Goal: Check status: Check status

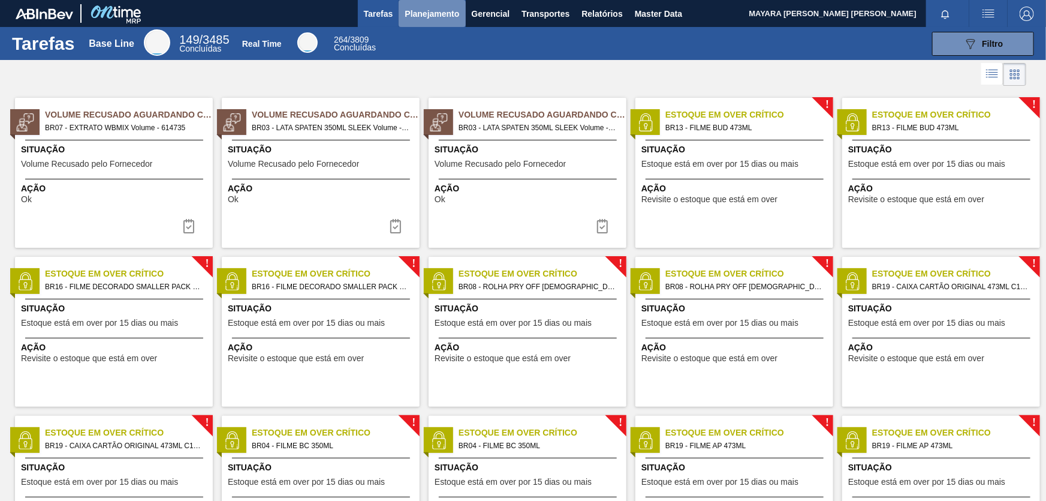
click at [436, 12] on span "Planejamento" at bounding box center [432, 14] width 55 height 14
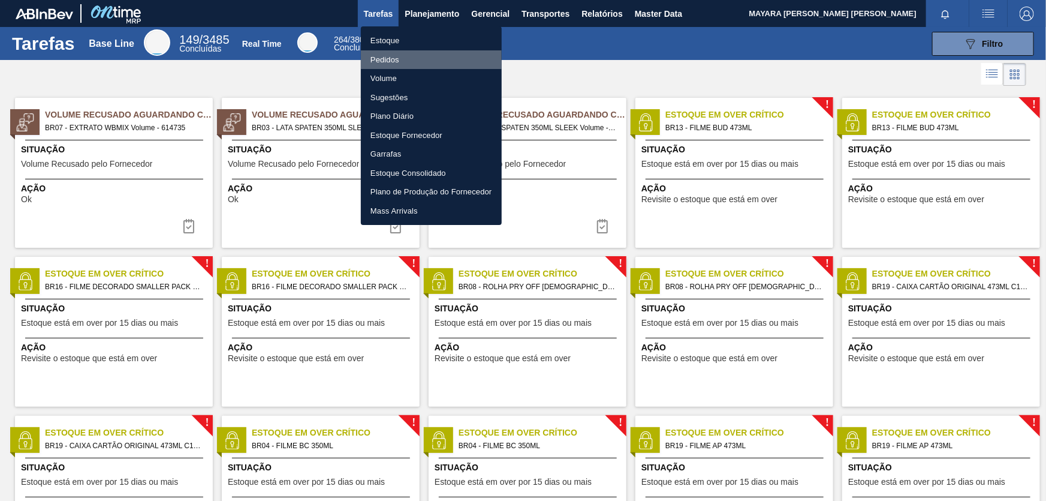
click at [385, 59] on li "Pedidos" at bounding box center [431, 59] width 141 height 19
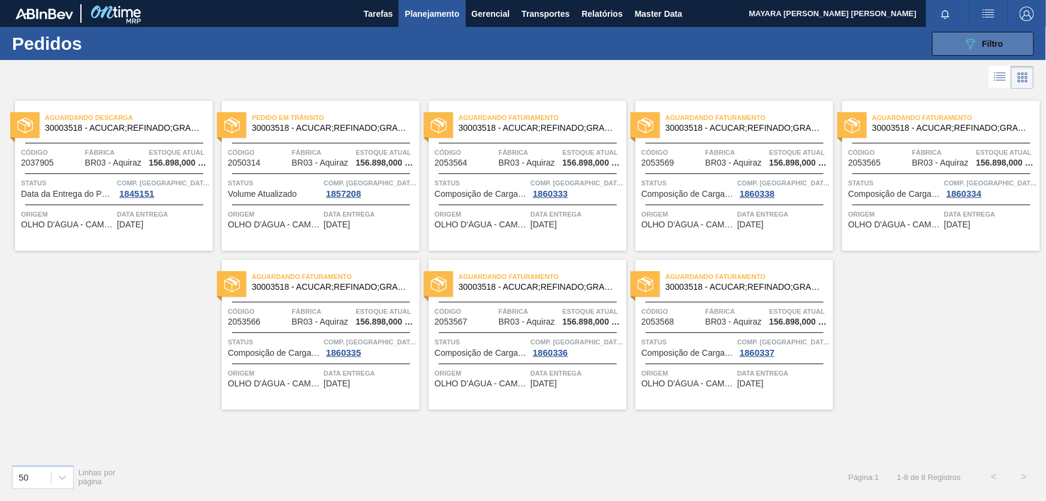
click at [984, 49] on div "089F7B8B-B2A5-4AFE-B5C0-19BA573D28AC Filtro" at bounding box center [983, 44] width 40 height 14
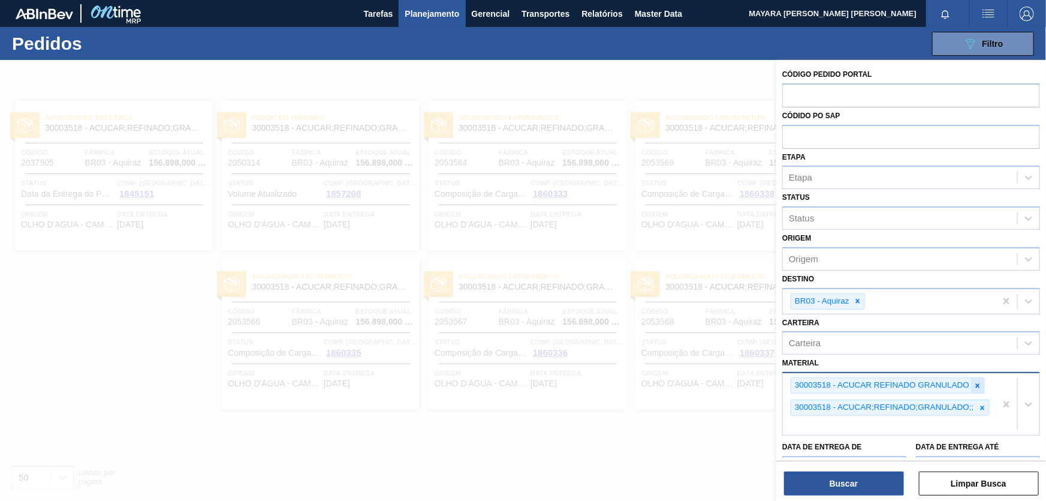
click at [978, 385] on icon at bounding box center [978, 385] width 8 height 8
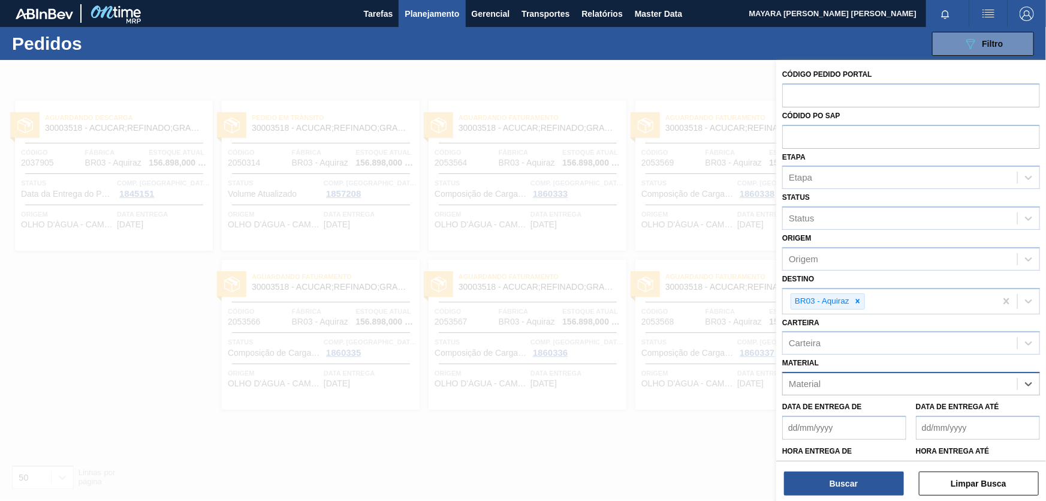
paste input "30002626"
type input "30002626"
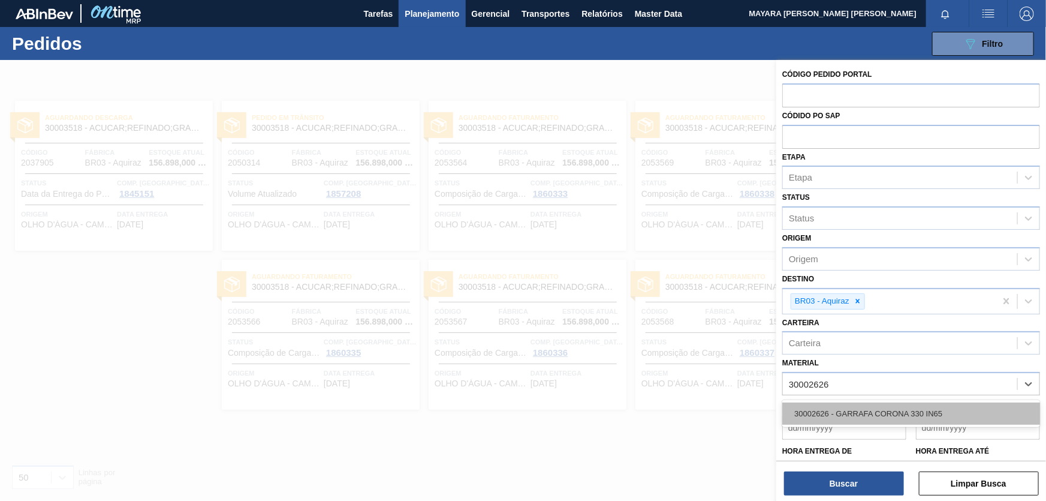
click at [905, 411] on div "30002626 - GARRAFA CORONA 330 IN65" at bounding box center [911, 413] width 258 height 22
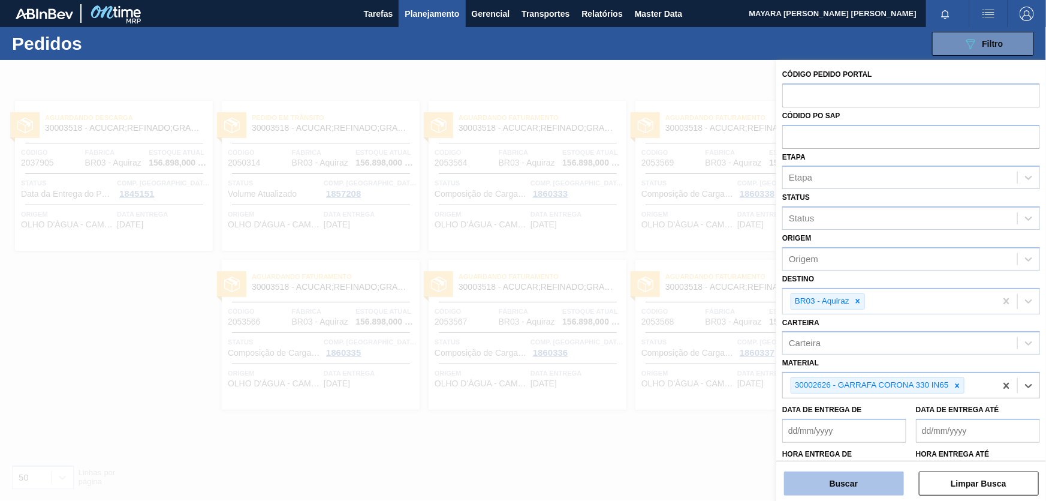
click at [863, 486] on button "Buscar" at bounding box center [844, 483] width 120 height 24
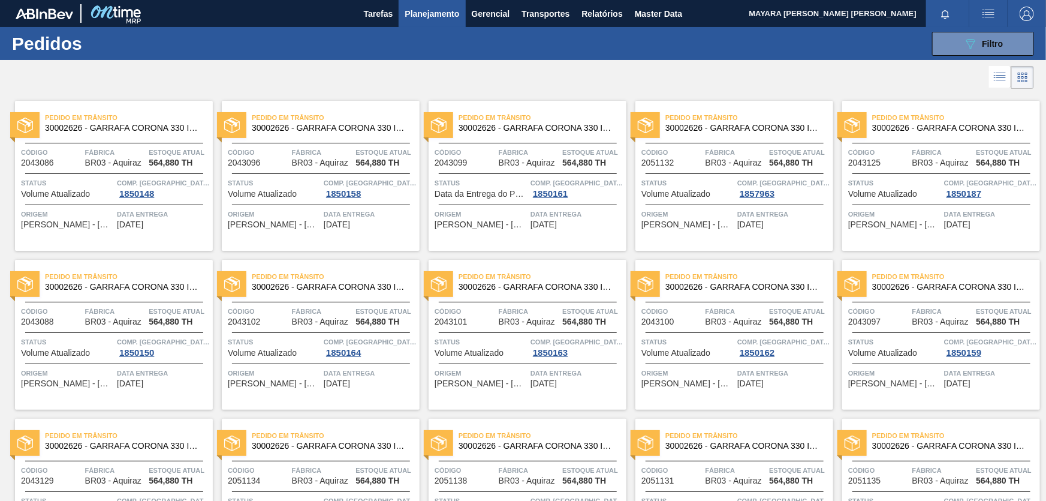
click at [65, 173] on div at bounding box center [114, 173] width 178 height 1
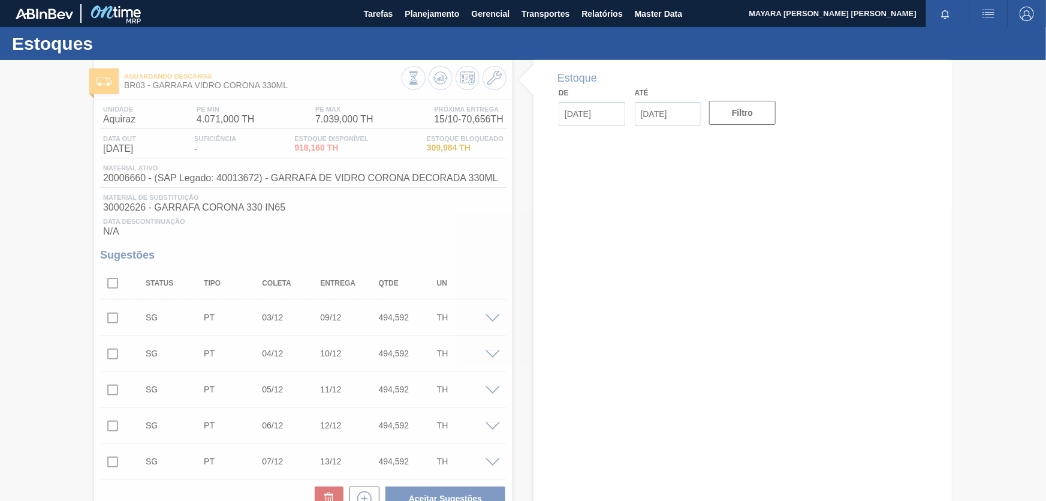
type input "[DATE]"
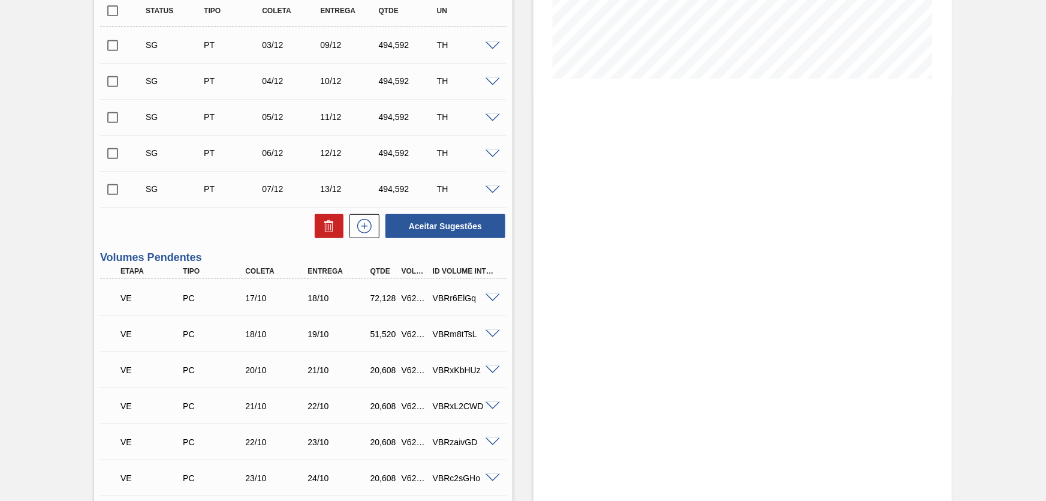
scroll to position [436, 0]
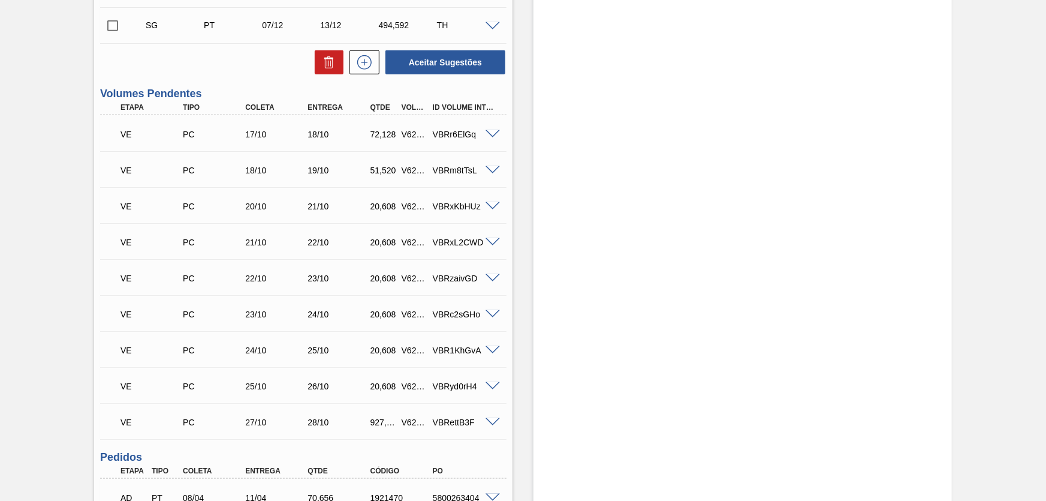
click at [492, 138] on span at bounding box center [493, 134] width 14 height 9
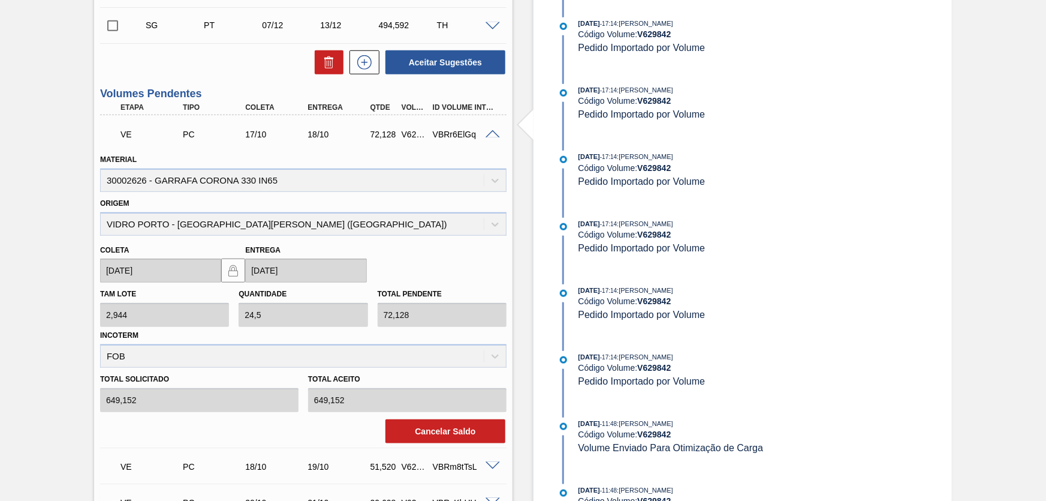
scroll to position [490, 0]
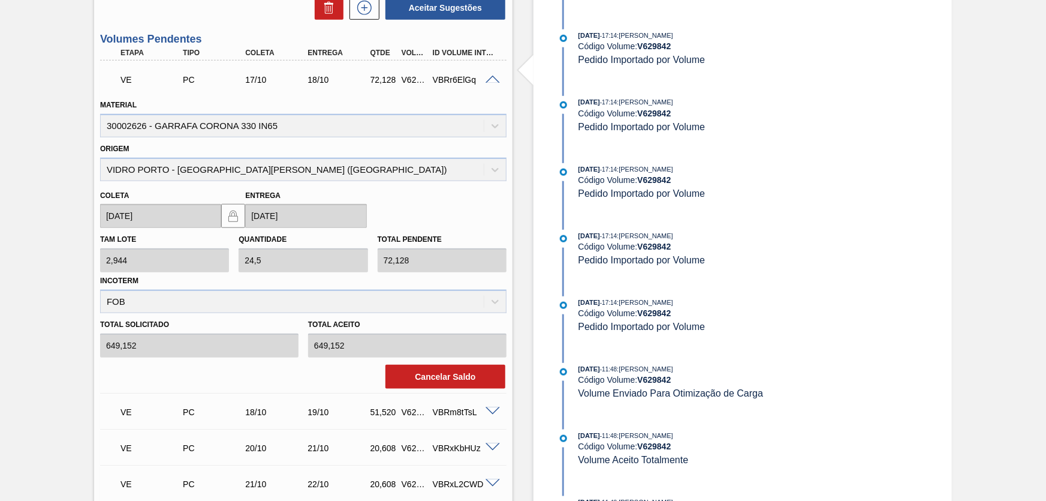
click at [487, 80] on span at bounding box center [493, 80] width 14 height 9
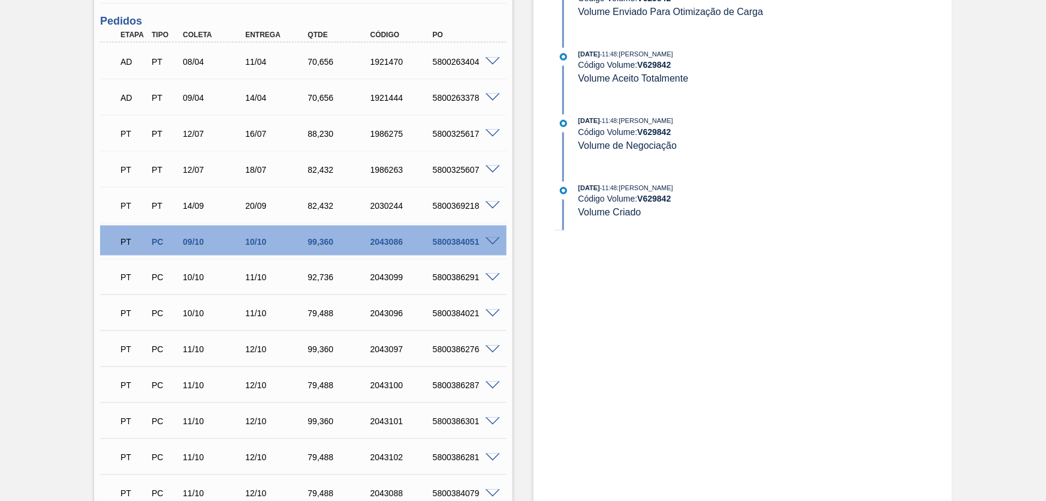
scroll to position [1090, 0]
